Goal: Information Seeking & Learning: Learn about a topic

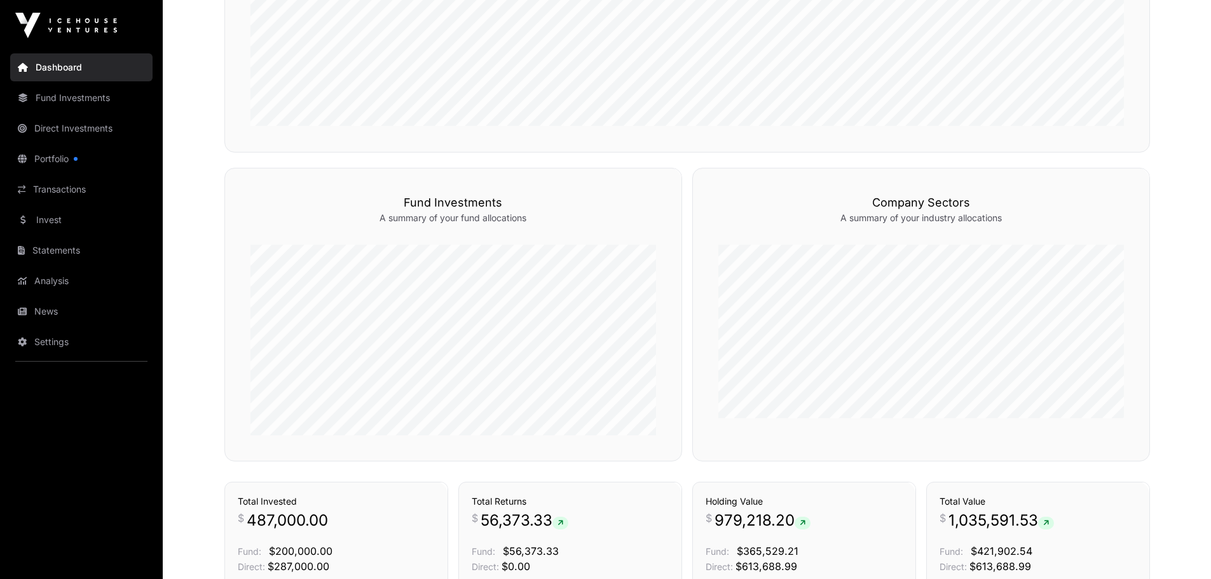
scroll to position [576, 0]
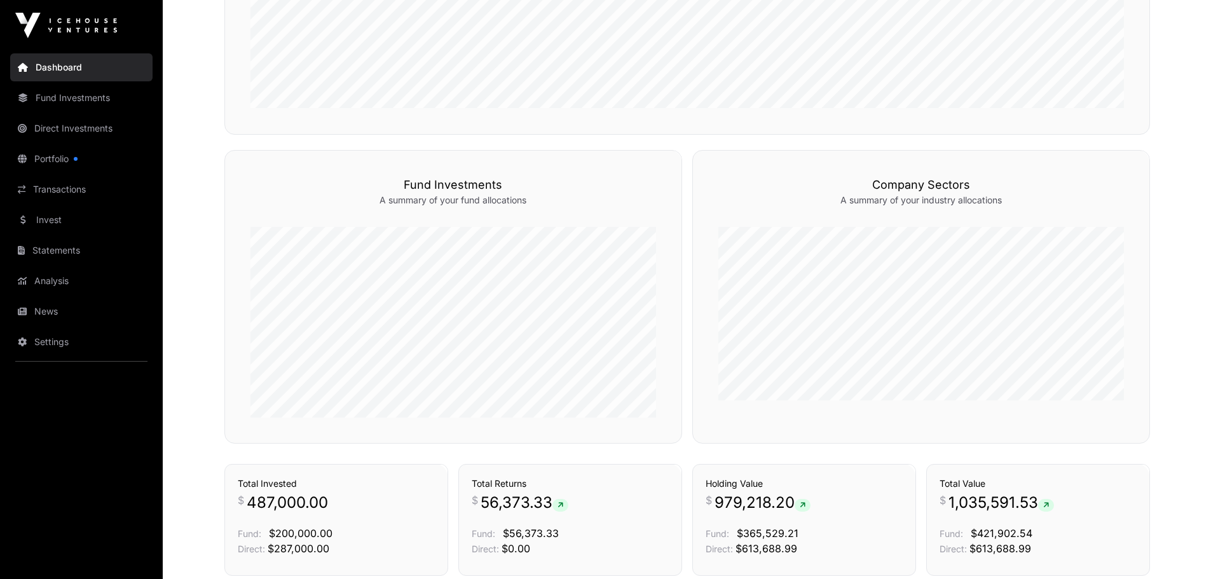
click at [55, 217] on link "Invest" at bounding box center [81, 220] width 142 height 28
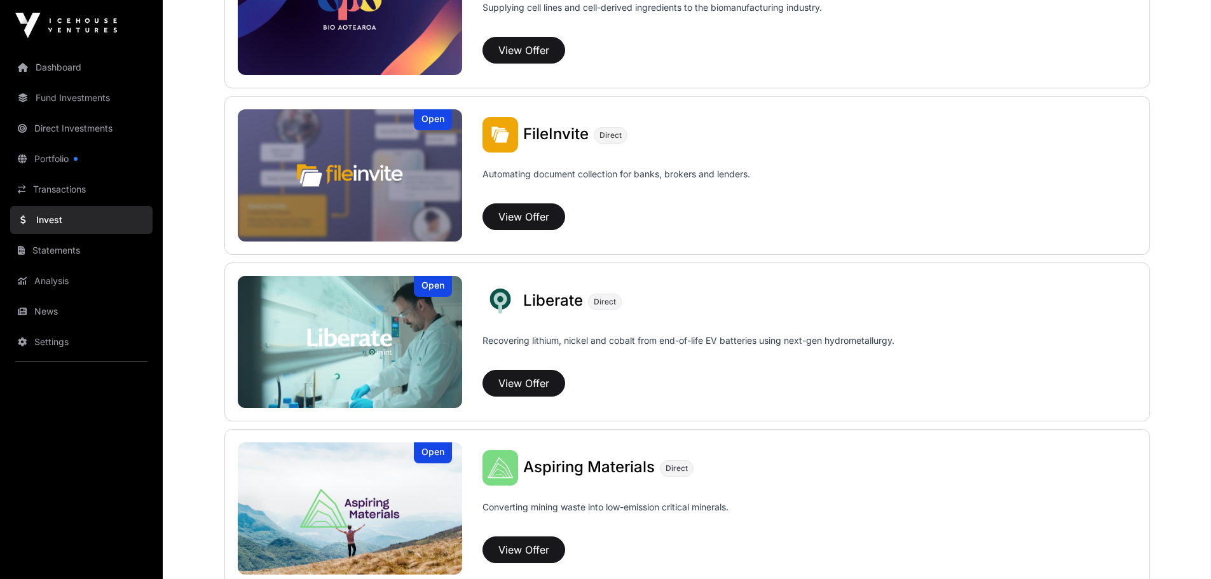
scroll to position [772, 0]
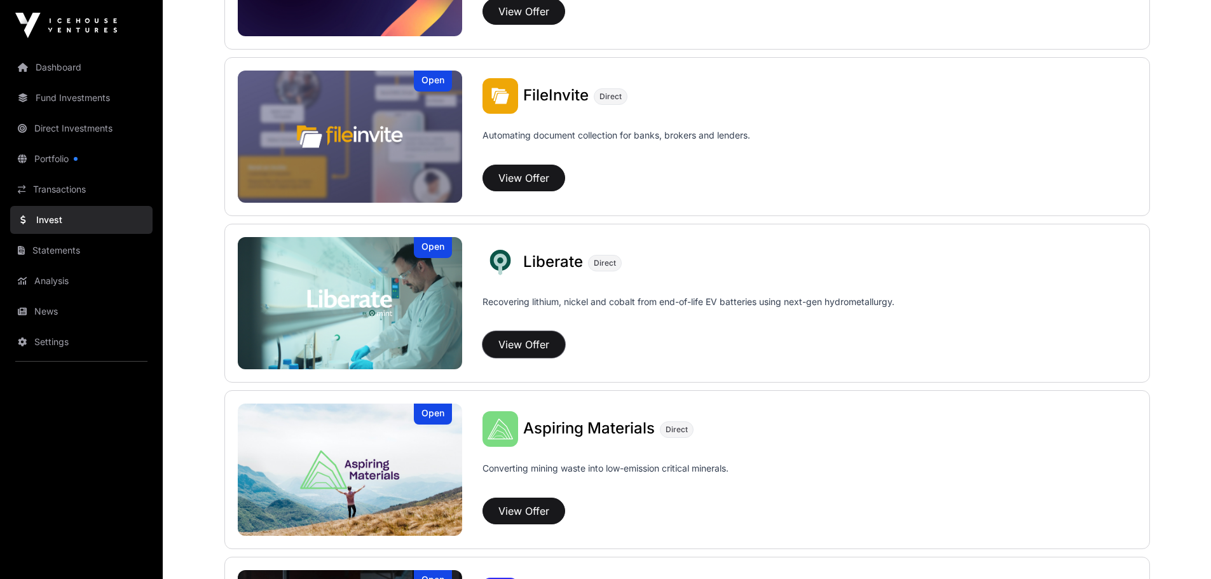
click at [521, 334] on button "View Offer" at bounding box center [523, 344] width 83 height 27
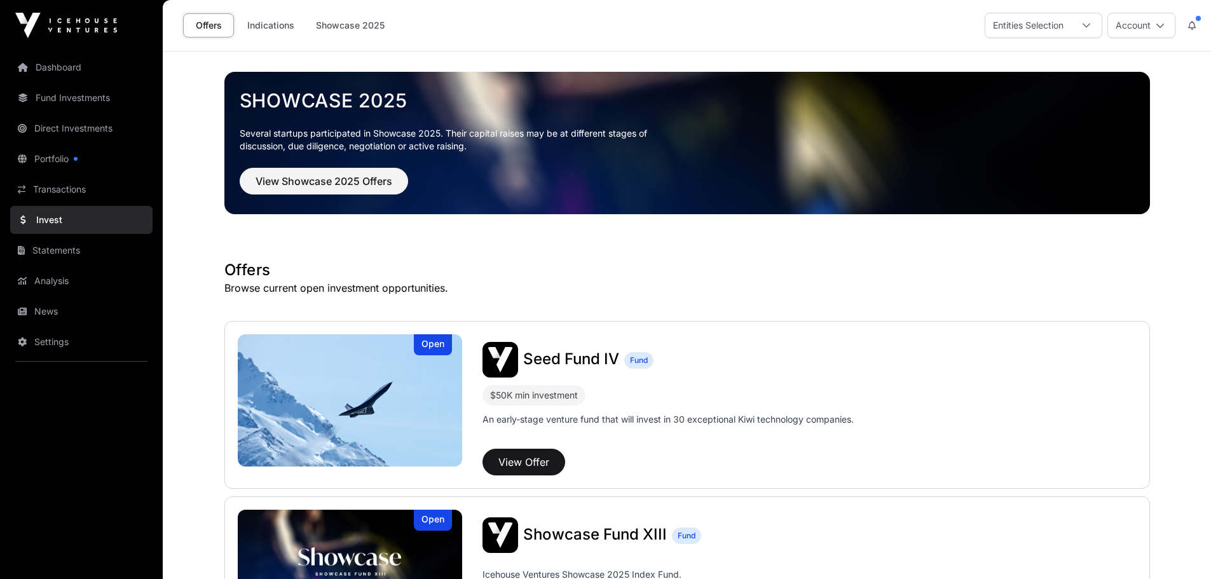
scroll to position [772, 0]
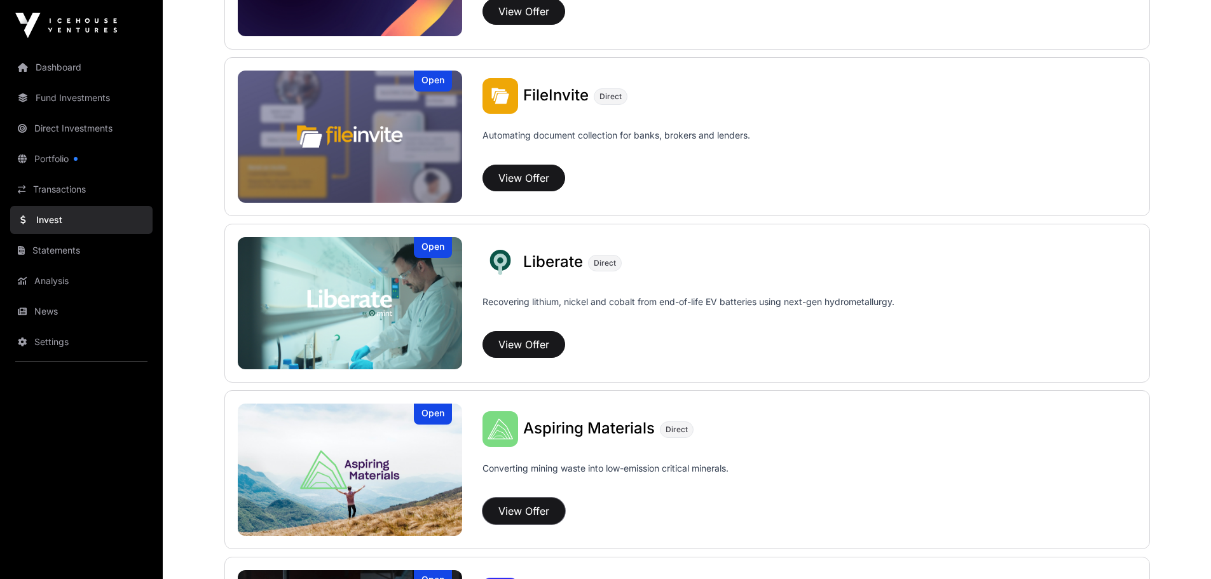
click at [532, 506] on button "View Offer" at bounding box center [523, 511] width 83 height 27
